Goal: Check status

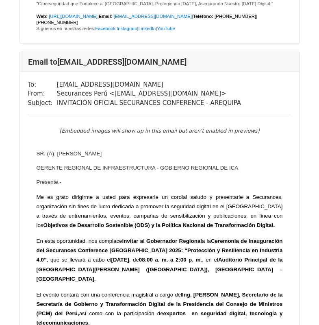
scroll to position [7932, 0]
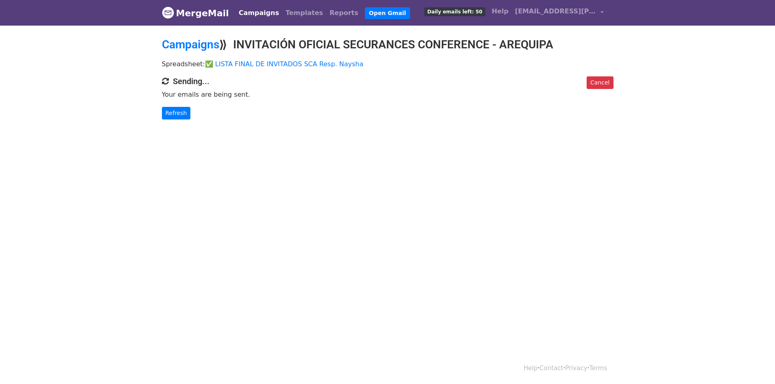
click at [122, 43] on body "MergeMail Campaigns Templates Reports Open Gmail Daily emails left: 50 Help nay…" at bounding box center [387, 76] width 775 height 152
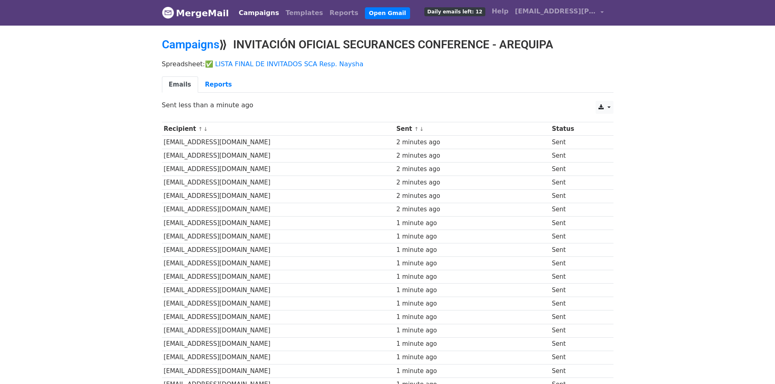
click at [165, 145] on td "[EMAIL_ADDRESS][DOMAIN_NAME]" at bounding box center [278, 142] width 233 height 13
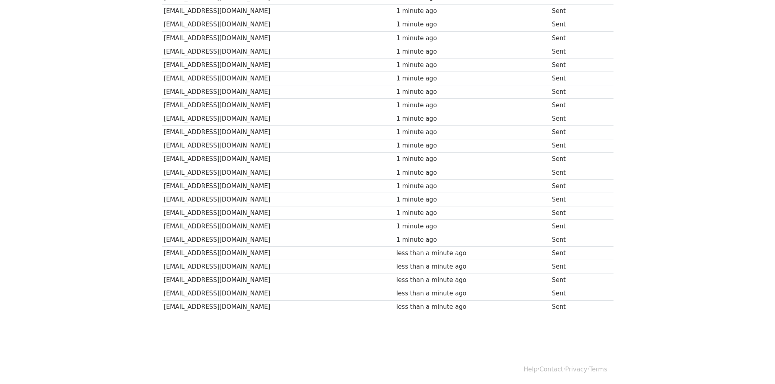
scroll to position [335, 0]
